Goal: Information Seeking & Learning: Check status

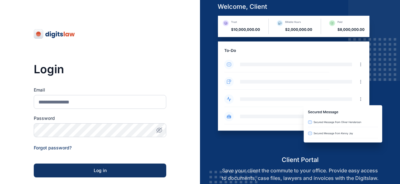
click at [99, 146] on form "Email Password Forgot password? Log in SSO Log in Don't have an account? Sign up" at bounding box center [100, 150] width 132 height 126
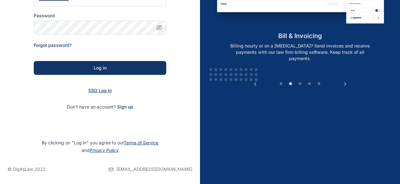
click at [103, 88] on span "SSO Log in" at bounding box center [99, 90] width 23 height 5
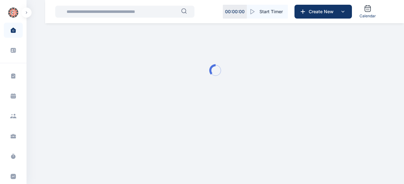
click at [197, 78] on div at bounding box center [215, 70] width 341 height 81
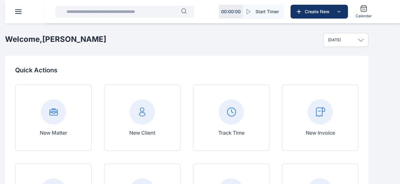
click at [120, 14] on input "text" at bounding box center [122, 11] width 118 height 13
click at [73, 149] on div "New Matter" at bounding box center [53, 118] width 76 height 67
click at [91, 119] on div "New Matter" at bounding box center [53, 118] width 76 height 67
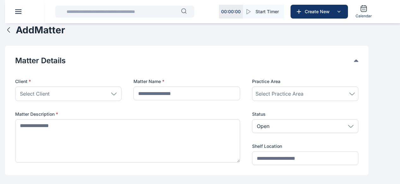
click at [0, 0] on img "button" at bounding box center [0, 0] width 0 height 0
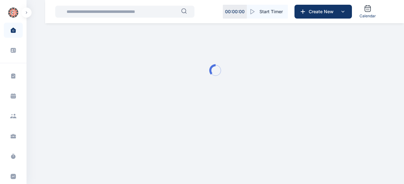
click at [113, 11] on input "text" at bounding box center [122, 11] width 118 height 13
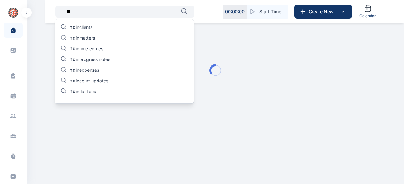
type input "*"
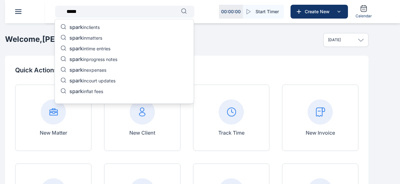
type input "*****"
click at [110, 56] on p "spark in progress notes" at bounding box center [93, 60] width 48 height 8
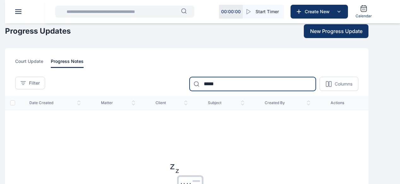
click at [237, 91] on input "*****" at bounding box center [252, 84] width 126 height 14
type input "*"
click at [235, 91] on input "****" at bounding box center [252, 84] width 126 height 14
type input "*"
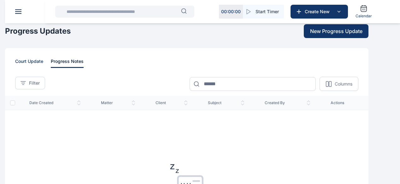
click at [43, 68] on span "court update" at bounding box center [29, 63] width 28 height 10
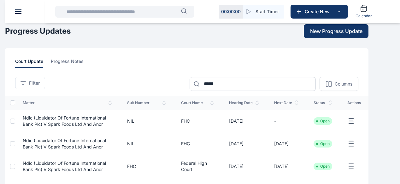
click at [355, 125] on icon "button" at bounding box center [351, 122] width 8 height 8
click at [96, 127] on span "Ndic (Liquidator Of Fortune International Bank Plc) V Spark Foods Ltd And Anor" at bounding box center [64, 121] width 83 height 12
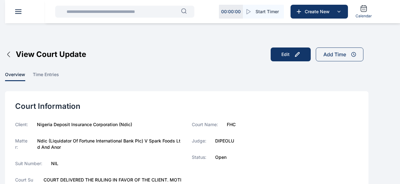
click at [162, 161] on div "Suit Number: NIL" at bounding box center [98, 164] width 166 height 6
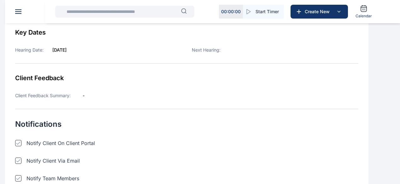
scroll to position [21, 0]
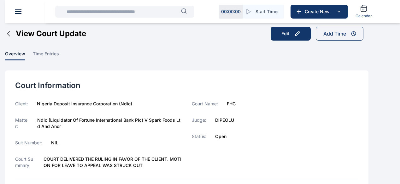
click at [182, 133] on div "Client: Nigeria Deposit Insurance Corporation (Ndic) Matter: Ndic (Liquidator O…" at bounding box center [98, 135] width 166 height 68
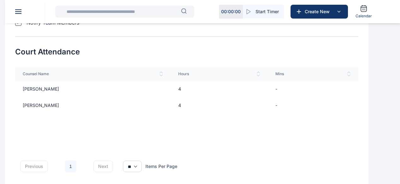
scroll to position [344, 0]
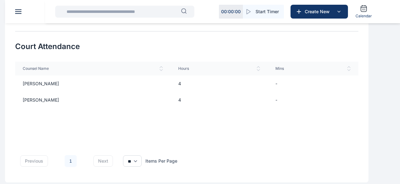
click at [257, 78] on td "4" at bounding box center [219, 84] width 97 height 16
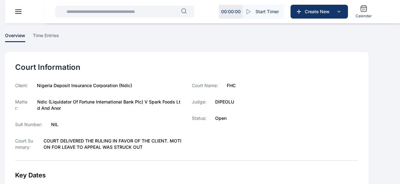
scroll to position [0, 0]
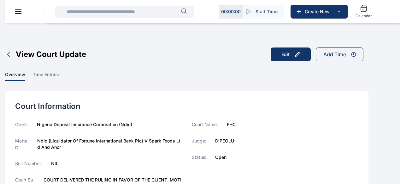
click at [83, 9] on input "text" at bounding box center [122, 11] width 118 height 13
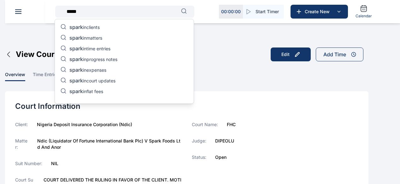
type input "*****"
click at [93, 82] on p "spark in court updates" at bounding box center [92, 82] width 46 height 8
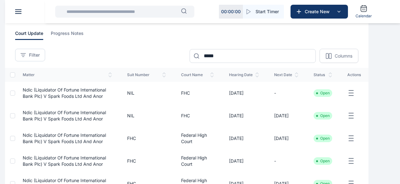
scroll to position [29, 0]
click at [106, 144] on span "Ndic (Liquidator Of Fortune International Bank Plc) V Spark Foods Ltd And Anor" at bounding box center [64, 138] width 83 height 12
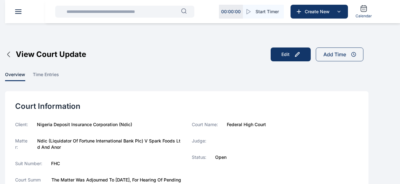
click at [182, 161] on div "Suit Number: FHC" at bounding box center [98, 164] width 166 height 6
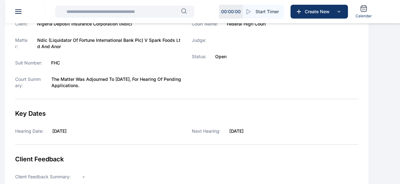
scroll to position [287, 0]
